Goal: Task Accomplishment & Management: Manage account settings

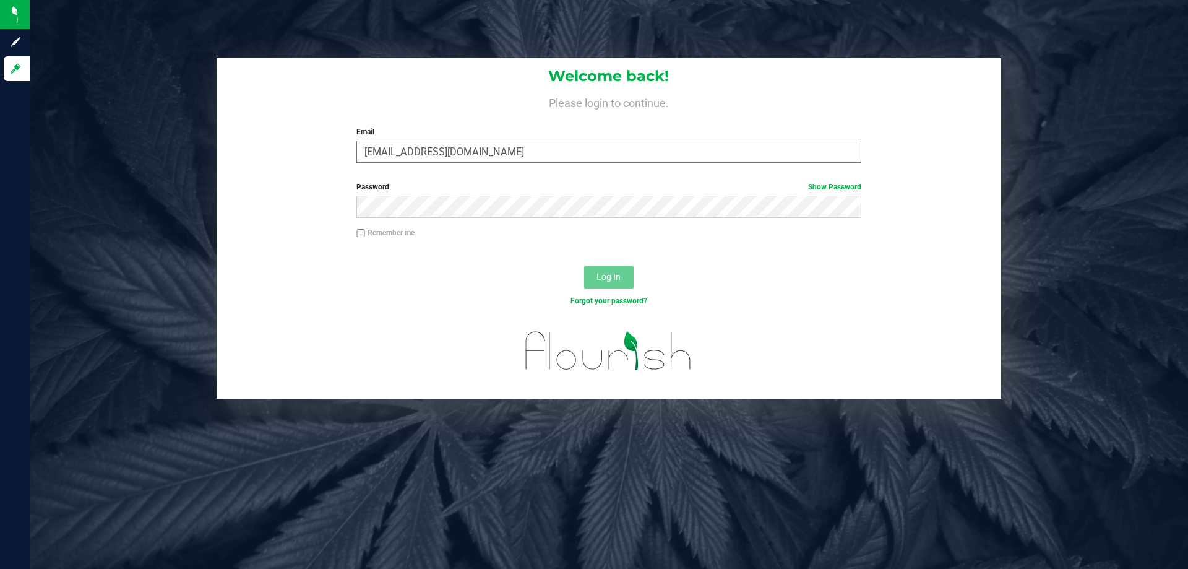
type input "[EMAIL_ADDRESS][DOMAIN_NAME]"
click at [584, 266] on button "Log In" at bounding box center [609, 277] width 50 height 22
